Goal: Task Accomplishment & Management: Complete application form

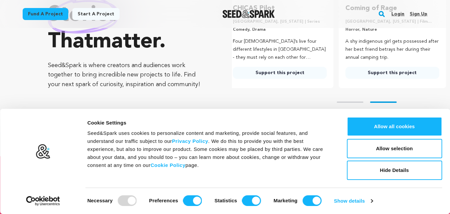
scroll to position [111, 0]
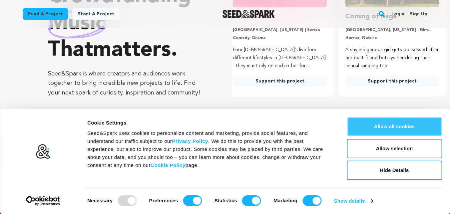
click at [389, 129] on button "Allow all cookies" at bounding box center [394, 126] width 95 height 19
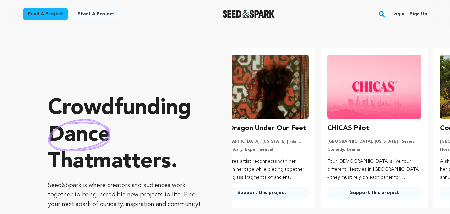
scroll to position [0, 0]
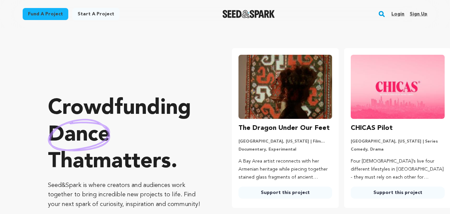
click at [417, 11] on link "Sign up" at bounding box center [419, 14] width 18 height 11
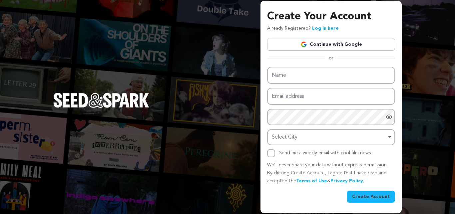
click at [144, 41] on div "Create Your Account Already Registered? Log in here Continue with Google or eyJ…" at bounding box center [227, 107] width 455 height 214
click at [418, 153] on div "Create Your Account Already Registered? Log in here Continue with Google or eyJ…" at bounding box center [227, 107] width 455 height 214
click at [325, 42] on link "Continue with Google" at bounding box center [331, 44] width 128 height 13
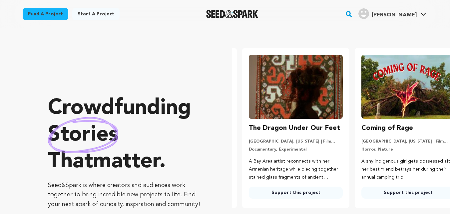
scroll to position [0, 118]
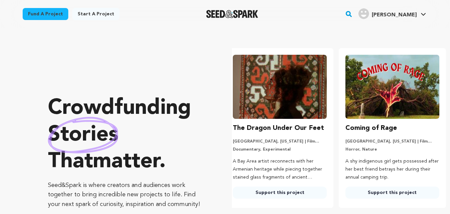
click at [88, 15] on link "Start a project" at bounding box center [95, 14] width 47 height 12
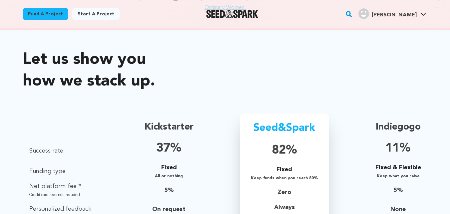
drag, startPoint x: 452, startPoint y: 23, endPoint x: 455, endPoint y: 104, distance: 81.8
click at [450, 104] on html "Fund a project Start a project Search" at bounding box center [225, 106] width 450 height 1014
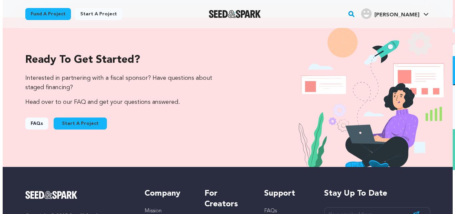
scroll to position [674, 0]
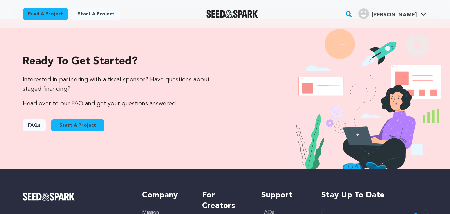
click at [75, 126] on button "Start A Project" at bounding box center [77, 125] width 53 height 12
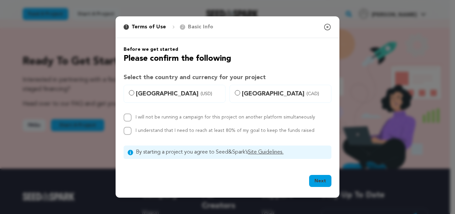
click at [201, 95] on span "(USD)" at bounding box center [207, 93] width 12 height 7
click at [134, 95] on input "United States (USD)" at bounding box center [131, 92] width 5 height 5
radio input "true"
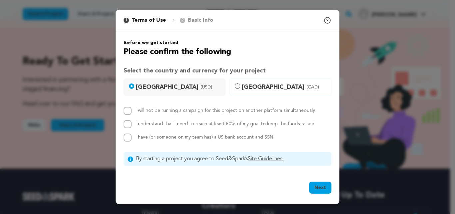
click at [179, 111] on label "I will not be running a campaign for this project on another platform simultane…" at bounding box center [226, 110] width 180 height 5
click at [132, 111] on input "I will not be running a campaign for this project on another platform simultane…" at bounding box center [128, 111] width 8 height 8
checkbox input "true"
click at [176, 126] on label "I understand that I need to reach at least 80% of my goal to keep the funds rai…" at bounding box center [225, 123] width 179 height 5
click at [132, 126] on input "I understand that I need to reach at least 80% of my goal to keep the funds rai…" at bounding box center [128, 124] width 8 height 8
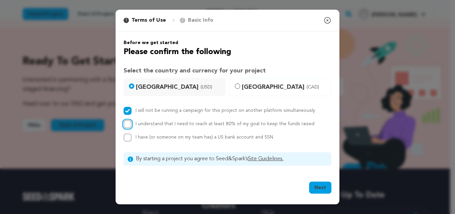
checkbox input "true"
click at [323, 186] on button "Next" at bounding box center [320, 187] width 22 height 12
click at [207, 91] on span "United States (USD)" at bounding box center [178, 86] width 85 height 9
click at [134, 89] on input "United States (USD)" at bounding box center [131, 85] width 5 height 5
click at [327, 187] on button "Next" at bounding box center [320, 187] width 22 height 12
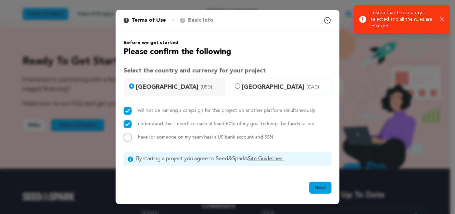
click at [267, 135] on span "I have (or someone on my team has) a US bank account and SSN" at bounding box center [205, 137] width 138 height 5
click at [132, 135] on input "I have (or someone on my team has) a US bank account and SSN" at bounding box center [128, 137] width 8 height 8
checkbox input "true"
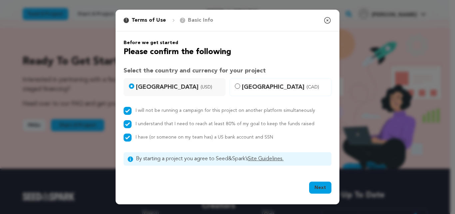
click at [268, 159] on link "Site Guidelines." at bounding box center [266, 158] width 36 height 5
click at [319, 189] on button "Next" at bounding box center [320, 187] width 22 height 12
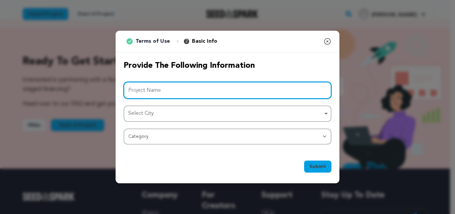
click at [251, 84] on input "Project Name" at bounding box center [228, 90] width 208 height 17
click at [241, 117] on div "Select City Remove item" at bounding box center [225, 114] width 195 height 10
type input "rechargeable powerbox"
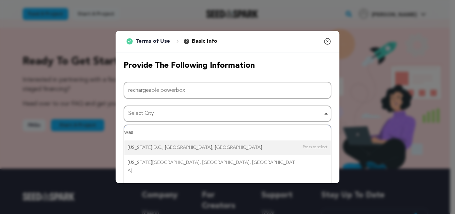
type input "wasg"
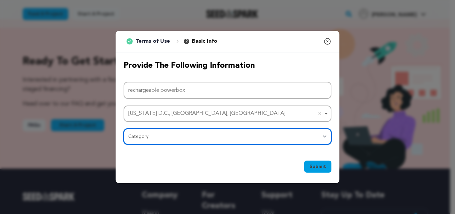
click at [219, 133] on select "Category Film Feature Film Short Series Film Festival Company Music Video VR Ex…" at bounding box center [228, 136] width 208 height 16
select select "10117"
click at [124, 128] on select "Category Film Feature Film Short Series Film Festival Company Music Video VR Ex…" at bounding box center [228, 136] width 208 height 16
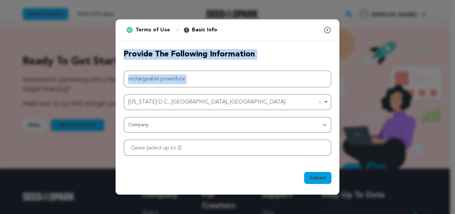
drag, startPoint x: 216, startPoint y: 24, endPoint x: 223, endPoint y: 88, distance: 64.7
click at [223, 88] on div "1 Terms of Use 2 Basic Info You started your project! Close modal Provide the f…" at bounding box center [228, 106] width 224 height 175
click at [211, 143] on div at bounding box center [228, 147] width 208 height 16
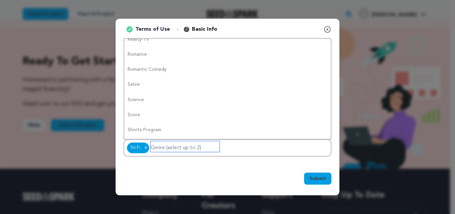
scroll to position [0, 0]
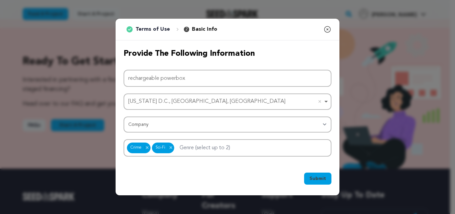
click at [312, 176] on span "Submit" at bounding box center [318, 178] width 17 height 7
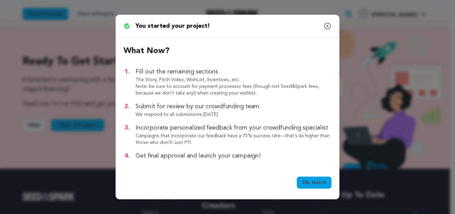
click at [317, 184] on link "Ok, Got it" at bounding box center [314, 182] width 35 height 12
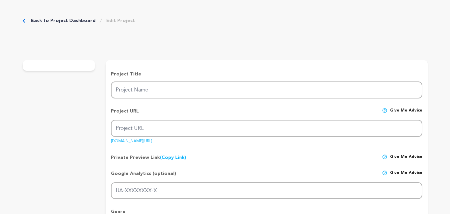
type input "rechargeable powerbox"
type input "rechargeable-powerbox"
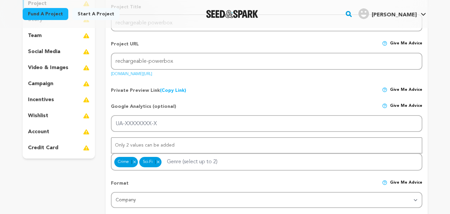
scroll to position [119, 0]
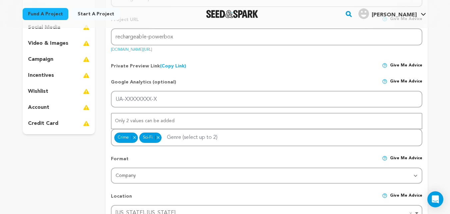
click at [42, 76] on p "incentives" at bounding box center [41, 75] width 26 height 8
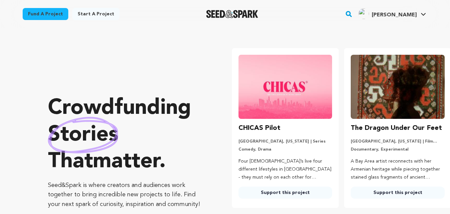
scroll to position [0, 118]
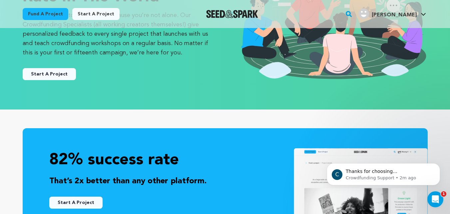
scroll to position [117, 0]
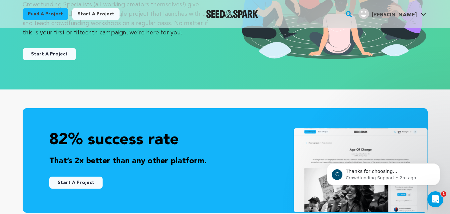
click at [38, 53] on button "Start A Project" at bounding box center [49, 54] width 53 height 12
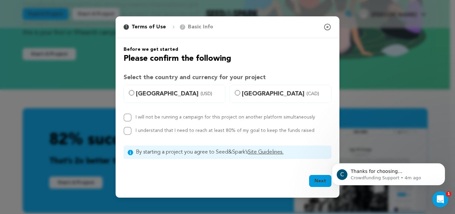
click at [188, 28] on p "Basic Info" at bounding box center [200, 27] width 25 height 8
drag, startPoint x: 196, startPoint y: 27, endPoint x: 175, endPoint y: 25, distance: 21.1
click at [175, 25] on div "1 Terms of Use 2 Basic Info You started your project!" at bounding box center [165, 27] width 95 height 8
click at [185, 25] on div "2 Basic Info" at bounding box center [196, 27] width 33 height 8
click at [314, 182] on button "Next" at bounding box center [320, 181] width 22 height 12
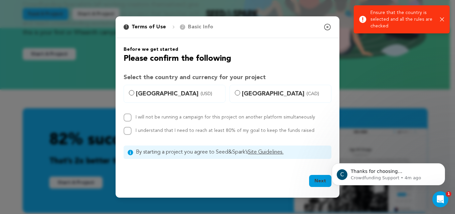
click at [251, 98] on label "Canada (CAD)" at bounding box center [281, 94] width 102 height 18
click at [240, 95] on input "Canada (CAD)" at bounding box center [237, 92] width 5 height 5
radio input "true"
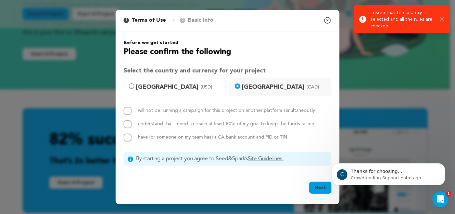
click at [246, 113] on label "I will not be running a campaign for this project on another platform simultane…" at bounding box center [226, 110] width 180 height 5
click at [132, 113] on input "I will not be running a campaign for this project on another platform simultane…" at bounding box center [128, 111] width 8 height 8
checkbox input "true"
click at [246, 122] on label "I understand that I need to reach at least 80% of my goal to keep the funds rai…" at bounding box center [225, 123] width 179 height 5
click at [132, 122] on input "I understand that I need to reach at least 80% of my goal to keep the funds rai…" at bounding box center [128, 124] width 8 height 8
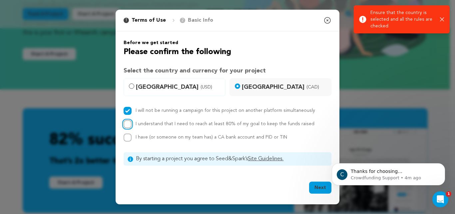
checkbox input "true"
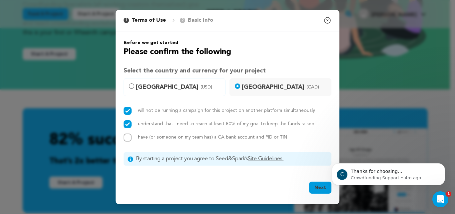
click at [245, 135] on span "I have (or someone on my team has) a CA bank account and PID or TIN" at bounding box center [212, 137] width 152 height 5
click at [132, 135] on input "I have (or someone on my team has) a CA bank account and PID or TIN" at bounding box center [128, 137] width 8 height 8
checkbox input "true"
click at [316, 189] on button "Next" at bounding box center [320, 187] width 22 height 12
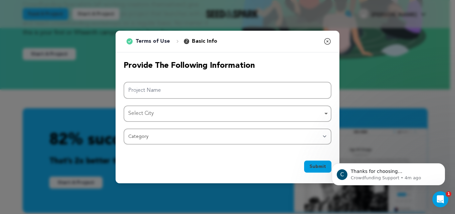
click at [266, 100] on div "Project Name Select City Select City Remove item Select City Category Film Feat…" at bounding box center [228, 113] width 208 height 63
click at [265, 111] on div "Select City Remove item" at bounding box center [225, 114] width 195 height 10
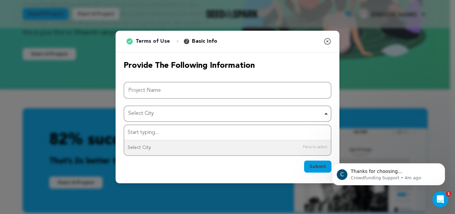
click at [256, 166] on div "Submit Ok, Got it" at bounding box center [228, 167] width 208 height 15
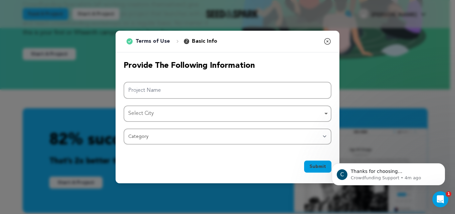
click at [328, 42] on icon "button" at bounding box center [328, 41] width 6 height 6
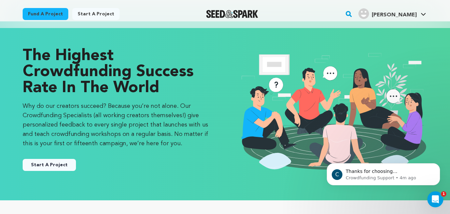
scroll to position [0, 0]
